Goal: Contribute content: Contribute content

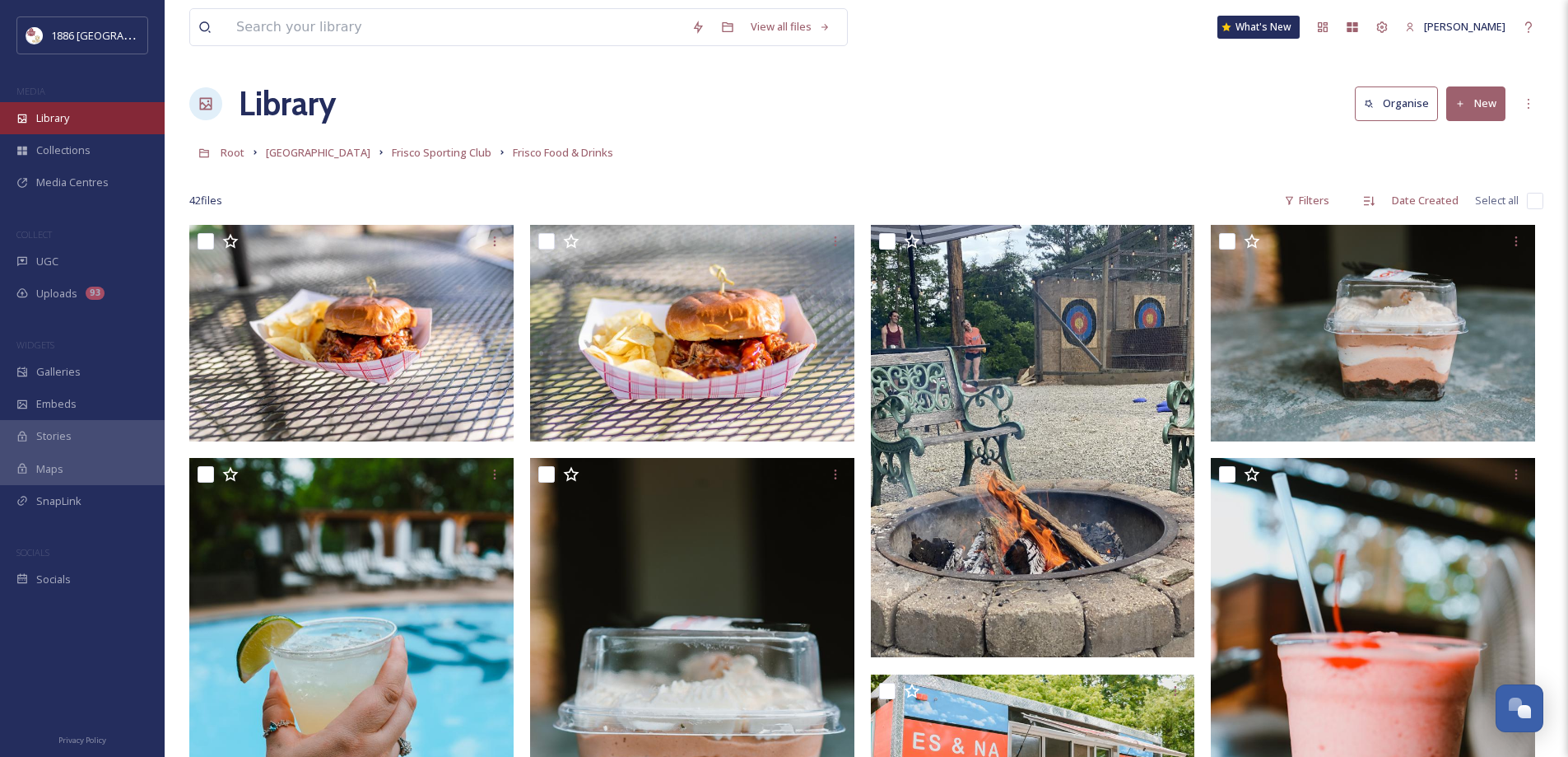
click at [56, 102] on div "Library" at bounding box center [82, 118] width 165 height 32
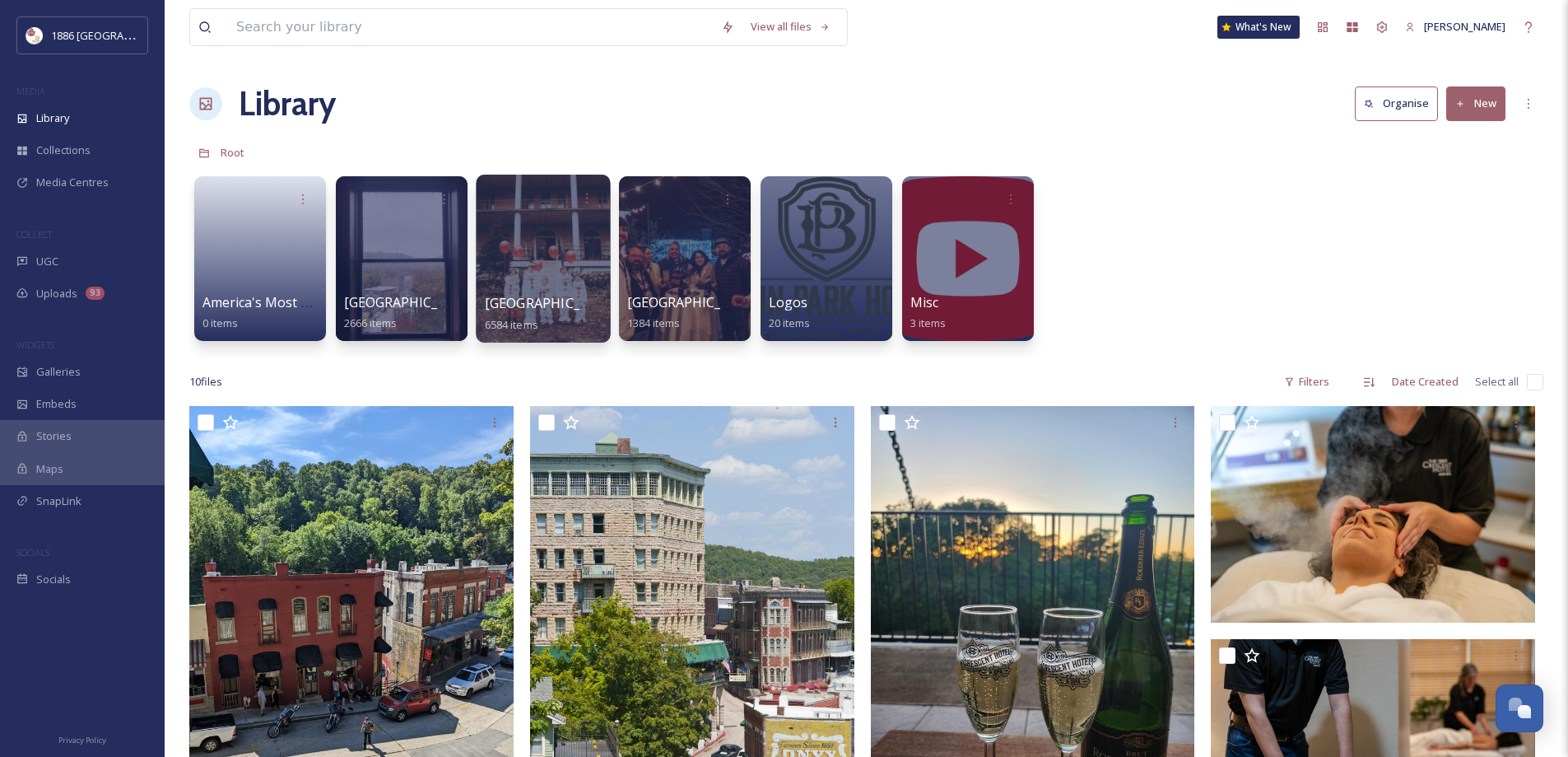
click at [576, 307] on span "[GEOGRAPHIC_DATA]" at bounding box center [552, 303] width 135 height 18
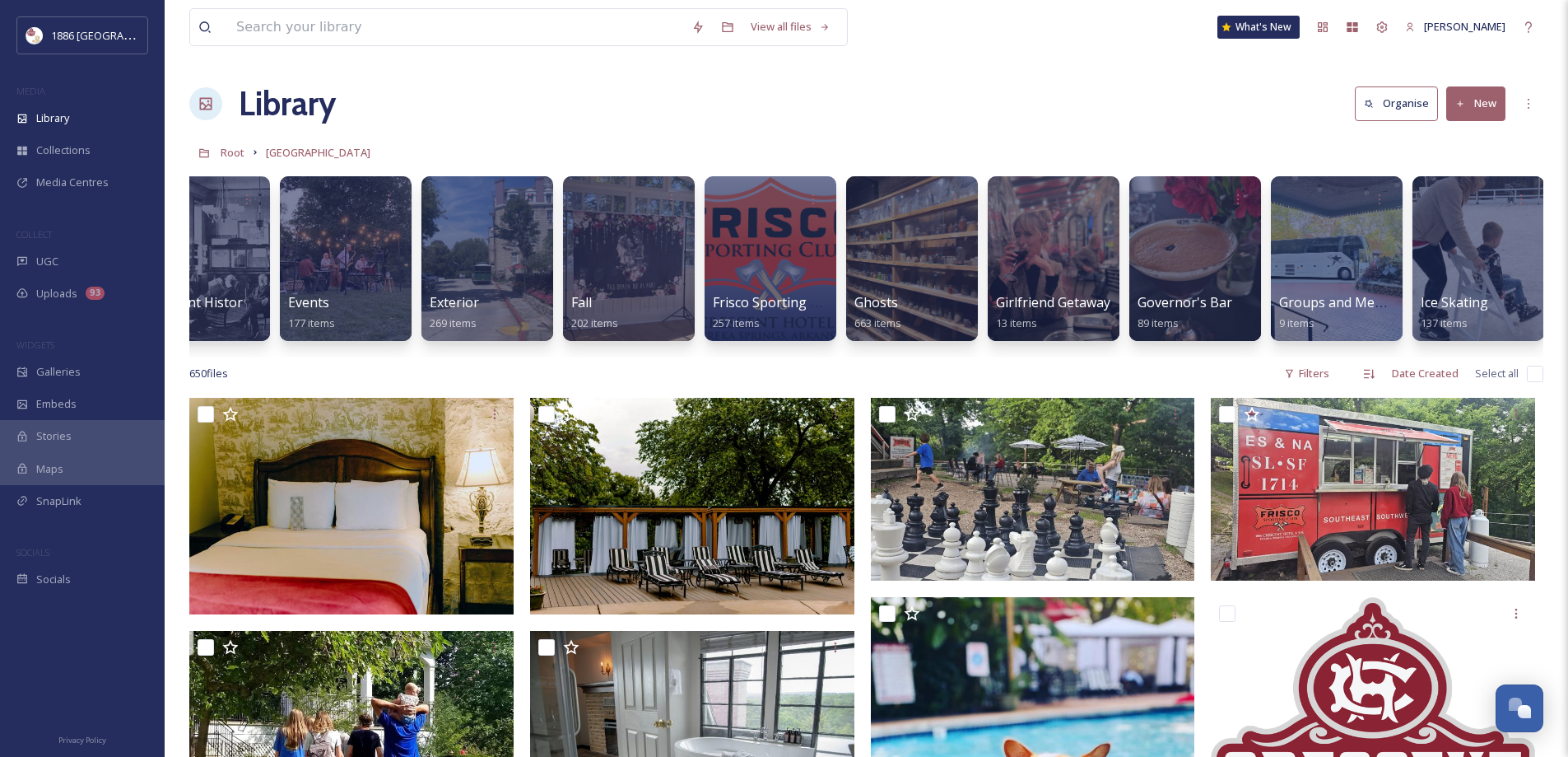
scroll to position [0, 757]
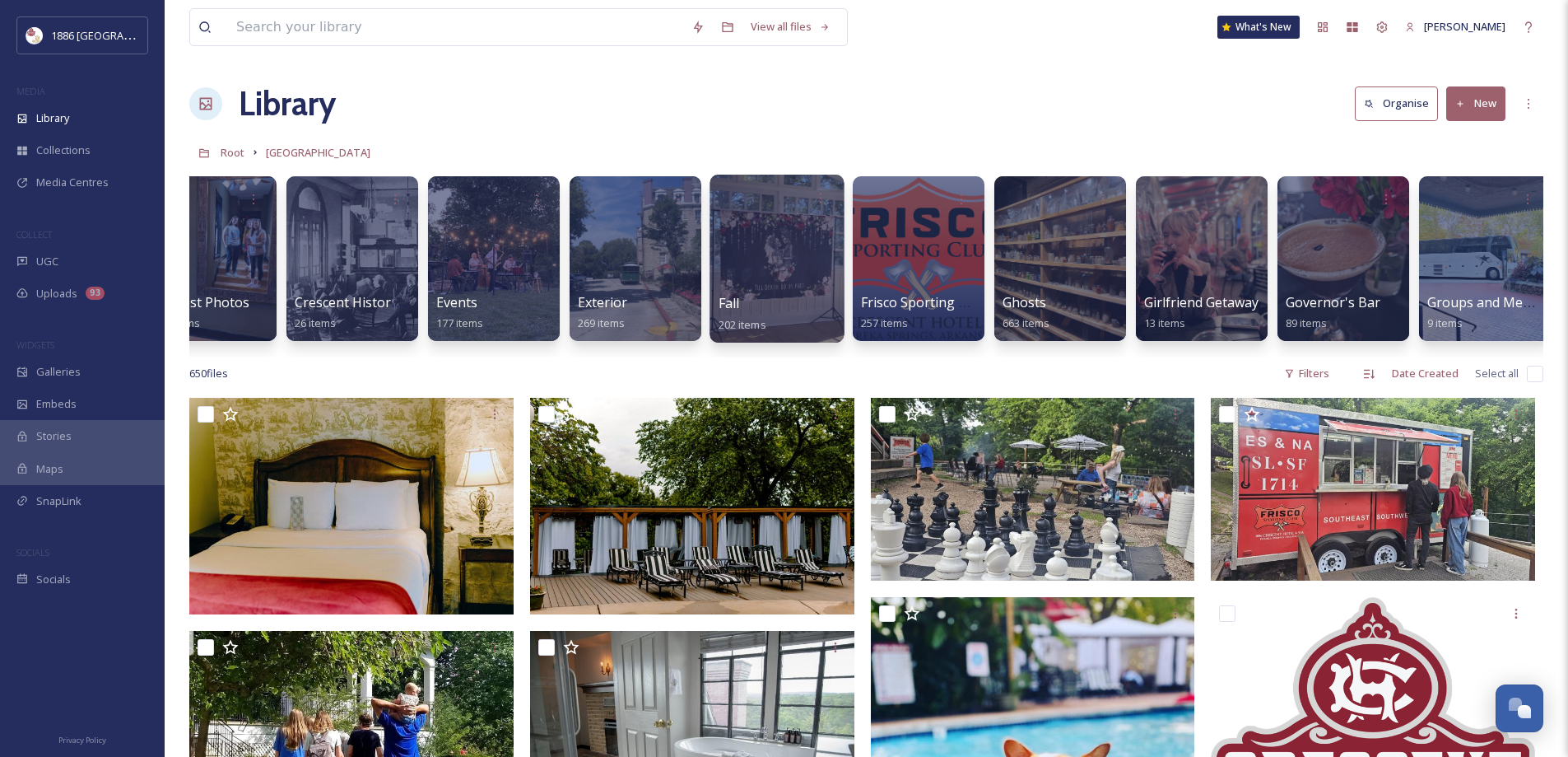
click at [742, 304] on div "Fall 202 items" at bounding box center [778, 313] width 118 height 41
click at [742, 259] on div at bounding box center [776, 258] width 134 height 168
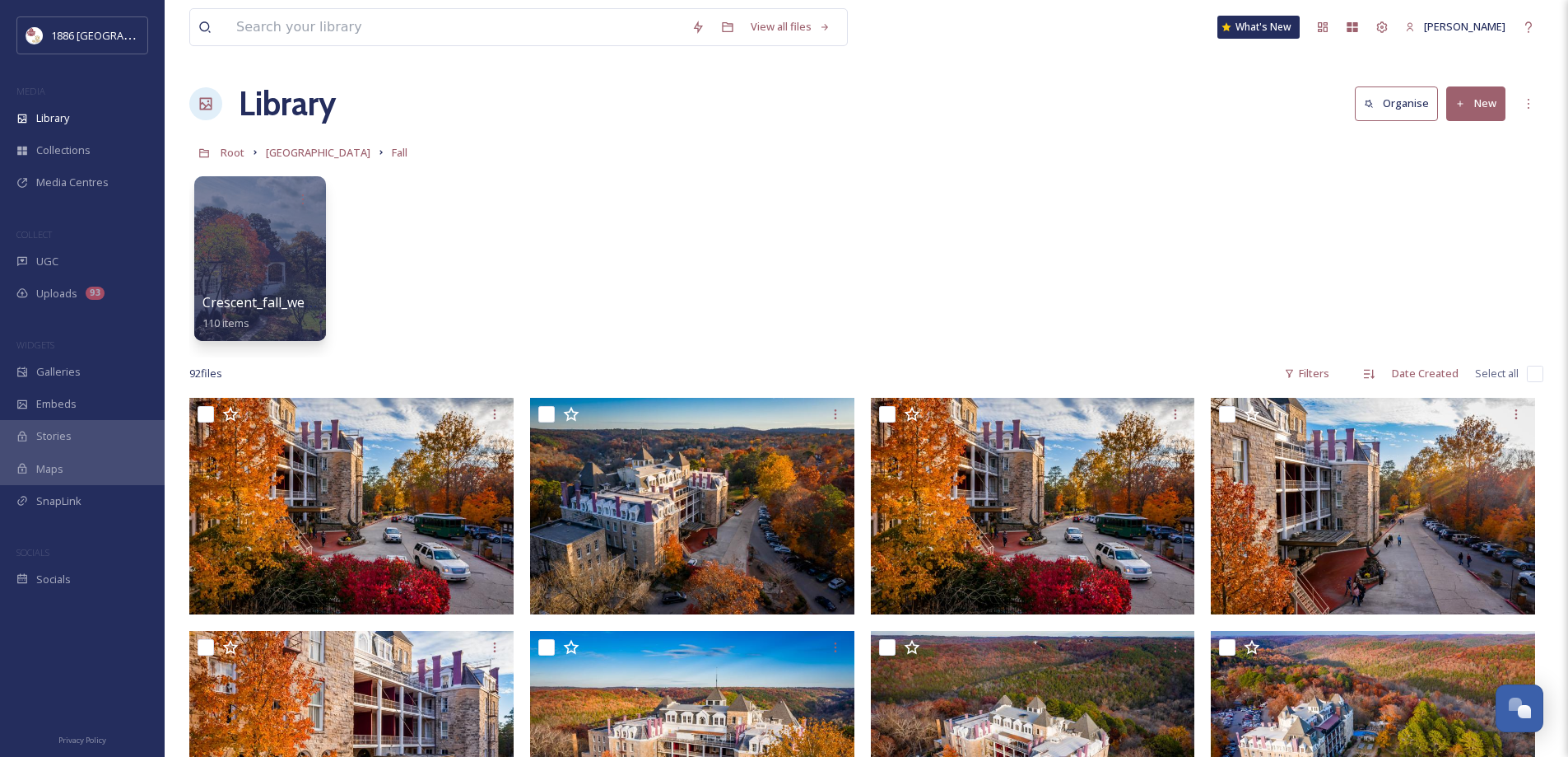
click at [1468, 108] on button "New" at bounding box center [1475, 103] width 59 height 34
click at [1470, 150] on div "File Upload" at bounding box center [1458, 142] width 93 height 32
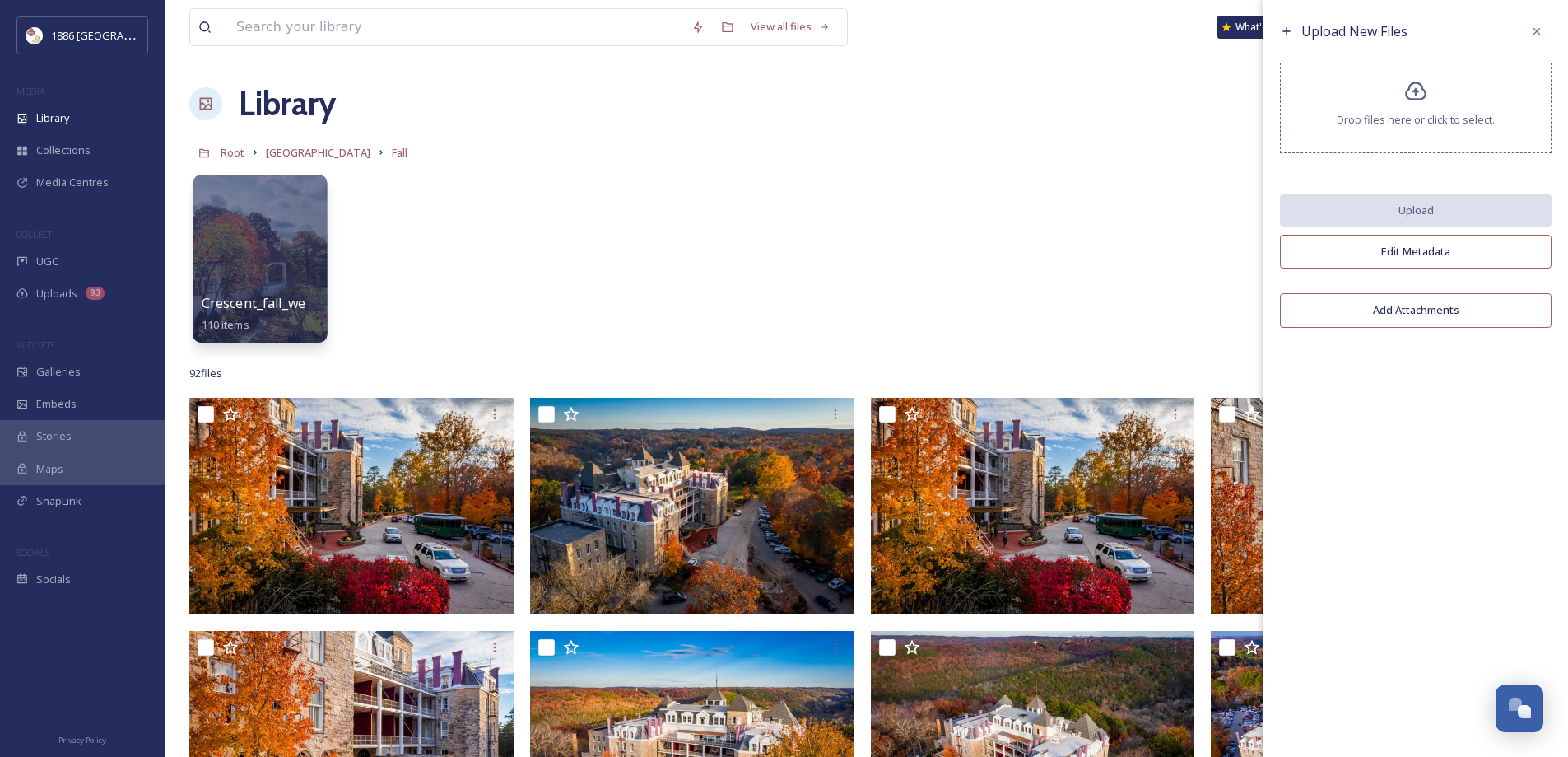
click at [236, 243] on div at bounding box center [259, 258] width 134 height 168
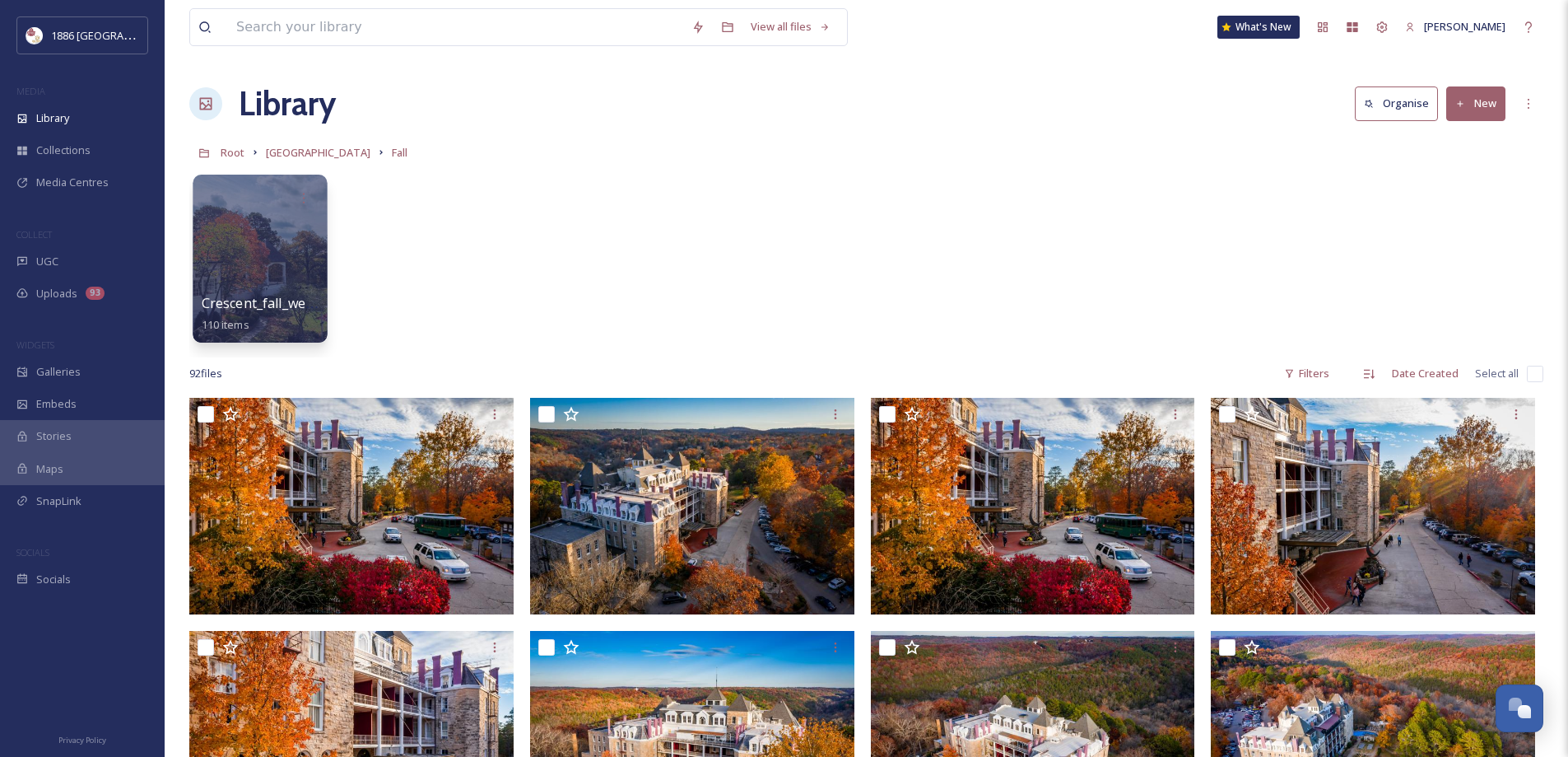
click at [236, 243] on div at bounding box center [259, 258] width 134 height 168
